Goal: Obtain resource: Download file/media

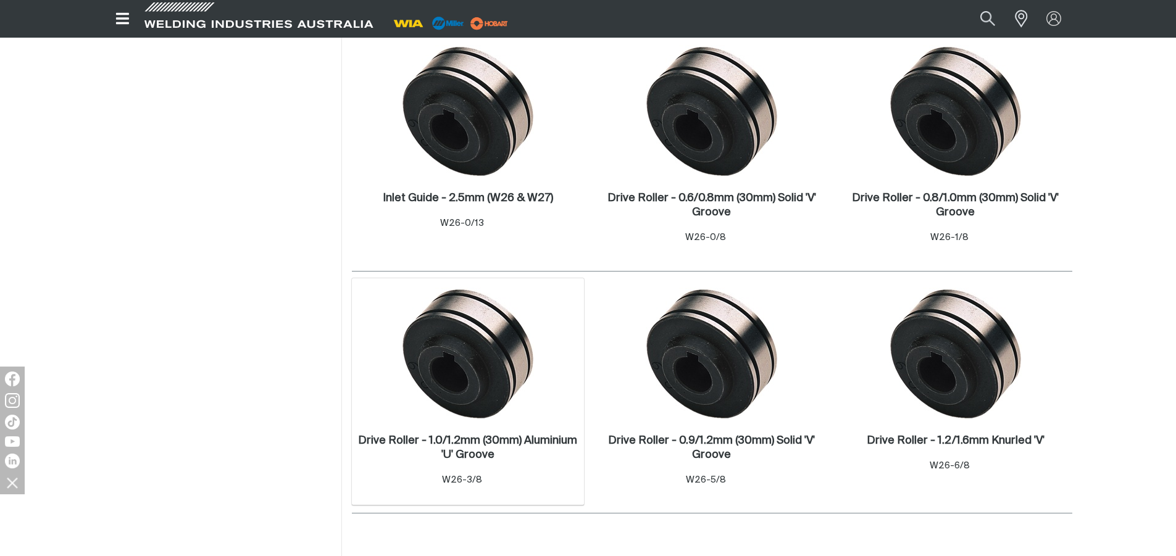
scroll to position [432, 0]
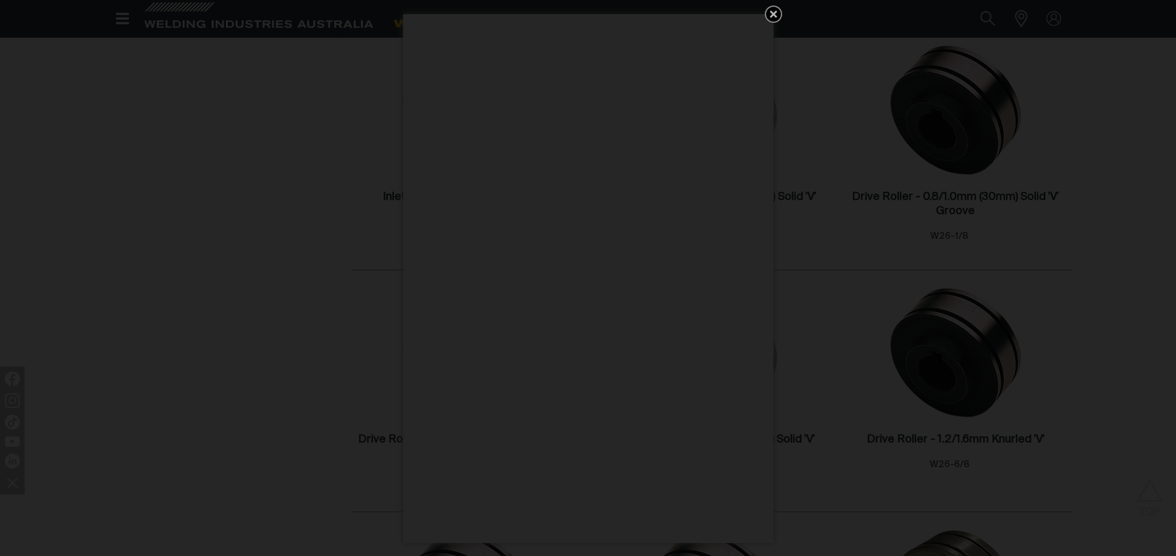
click at [773, 14] on icon "Get 5 WIA Welding Guides Free!" at bounding box center [773, 13] width 7 height 7
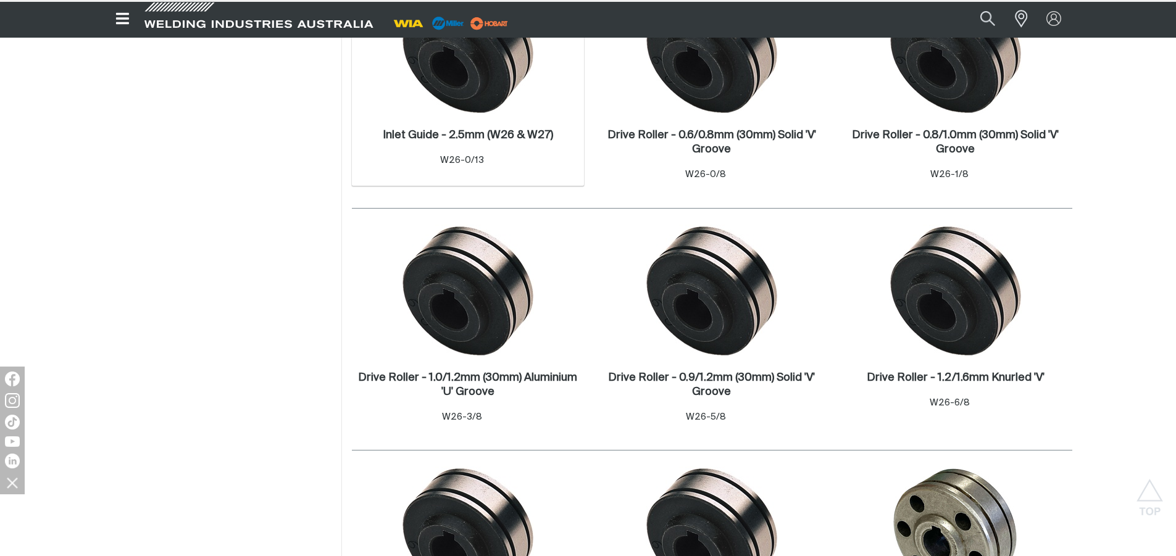
scroll to position [741, 0]
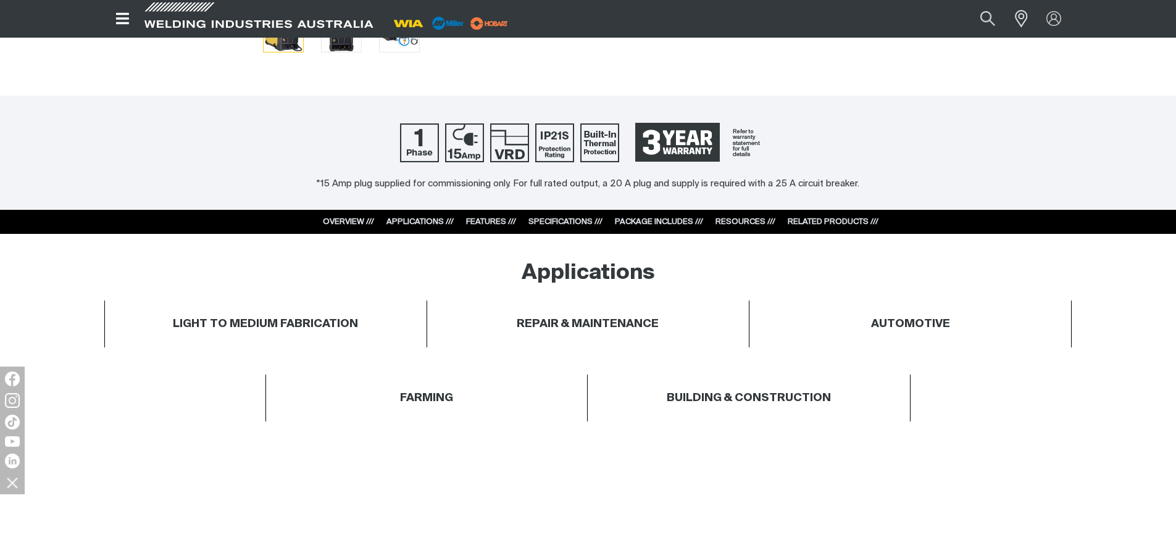
scroll to position [494, 0]
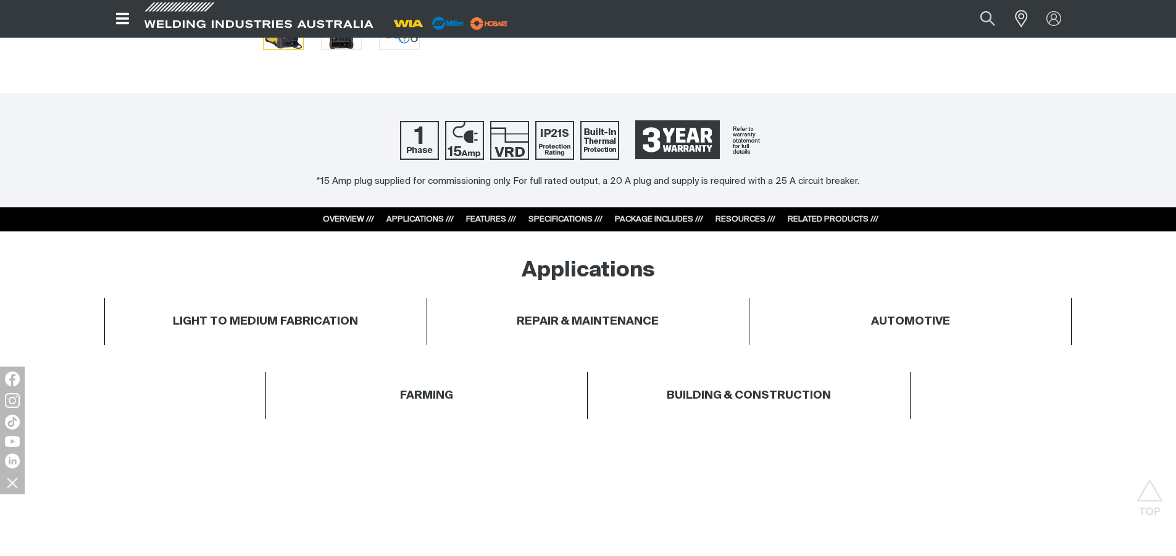
click at [745, 217] on link "RESOURCES ///" at bounding box center [745, 219] width 60 height 8
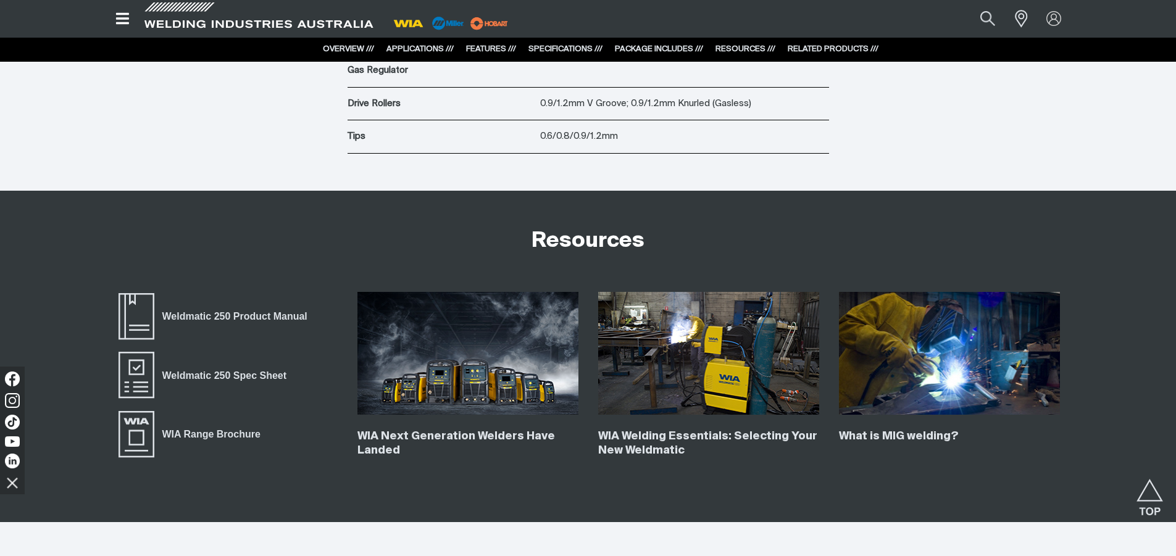
scroll to position [4929, 0]
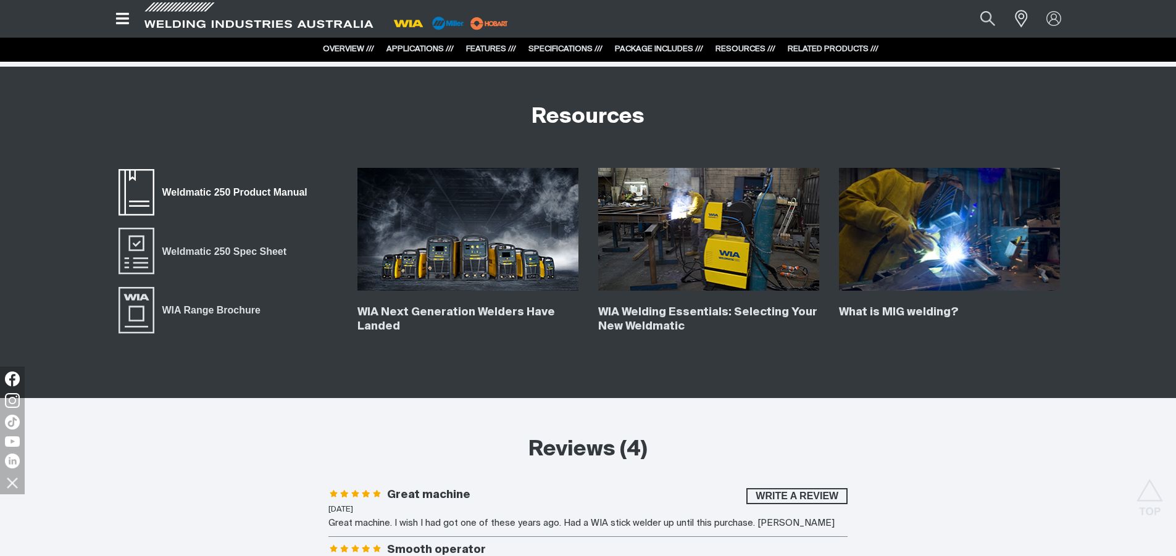
click at [243, 190] on span "Weldmatic 250 Product Manual" at bounding box center [234, 193] width 161 height 16
